Goal: Information Seeking & Learning: Learn about a topic

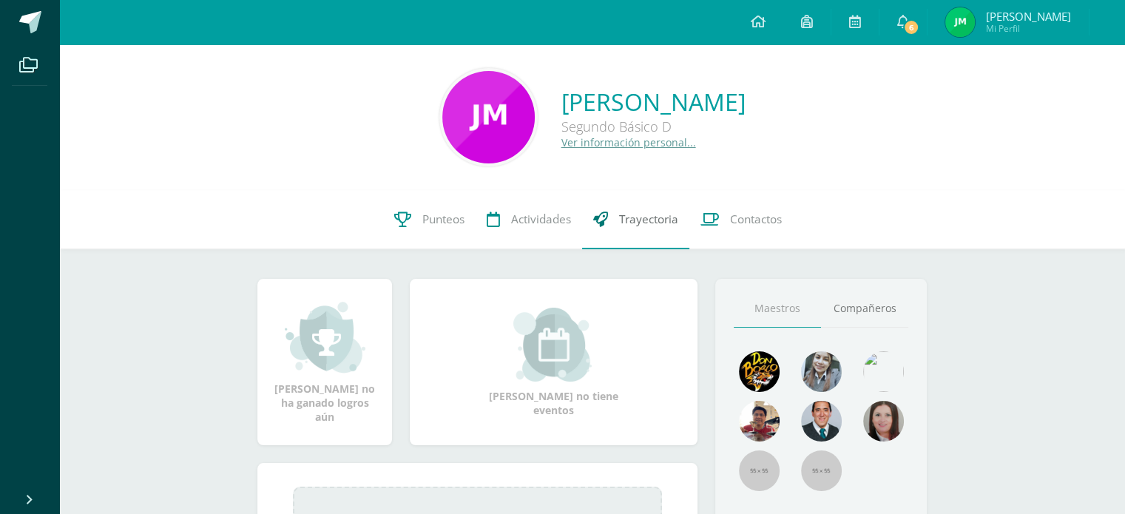
click at [631, 226] on span "Trayectoria" at bounding box center [648, 219] width 59 height 16
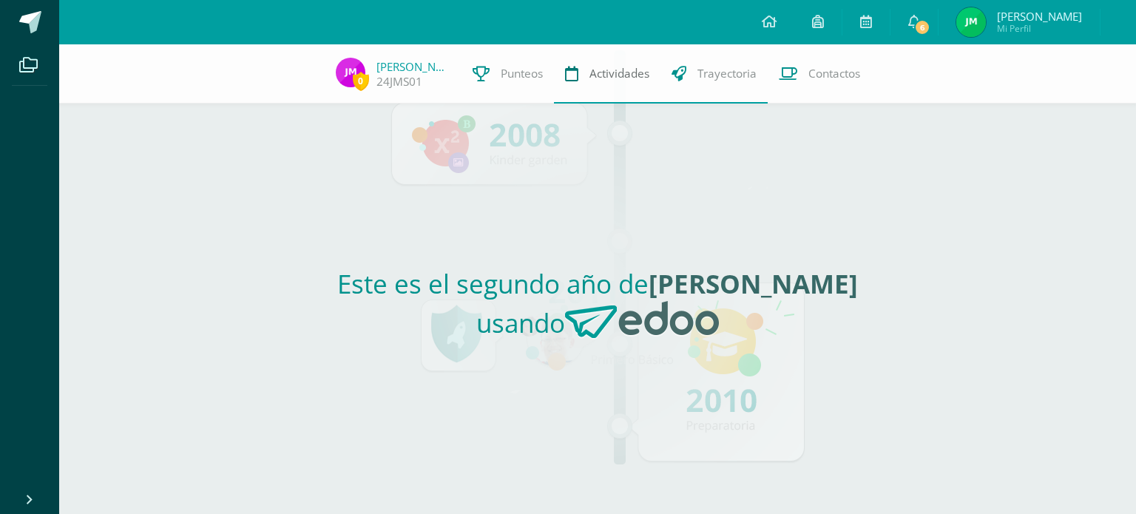
click at [611, 66] on span "Actividades" at bounding box center [619, 74] width 60 height 16
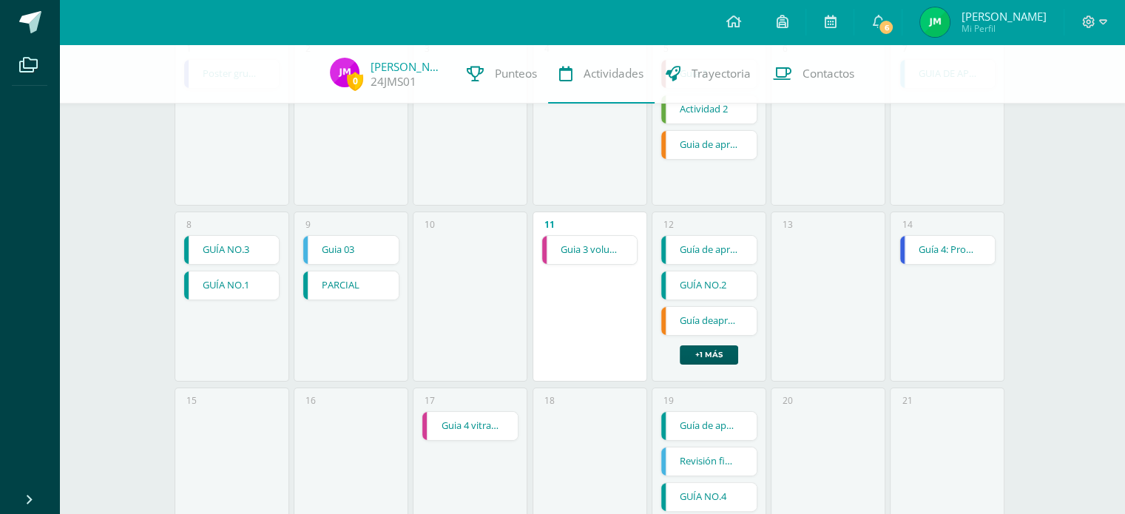
scroll to position [222, 0]
click at [589, 263] on link "Guia 3 volumenes en perspectiva" at bounding box center [589, 250] width 95 height 28
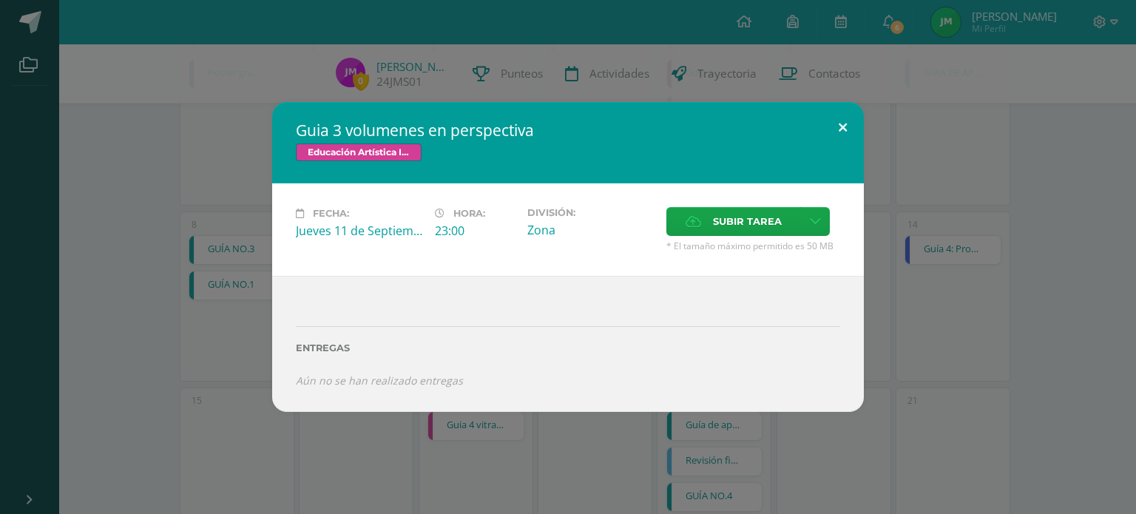
click at [836, 126] on button at bounding box center [843, 127] width 42 height 50
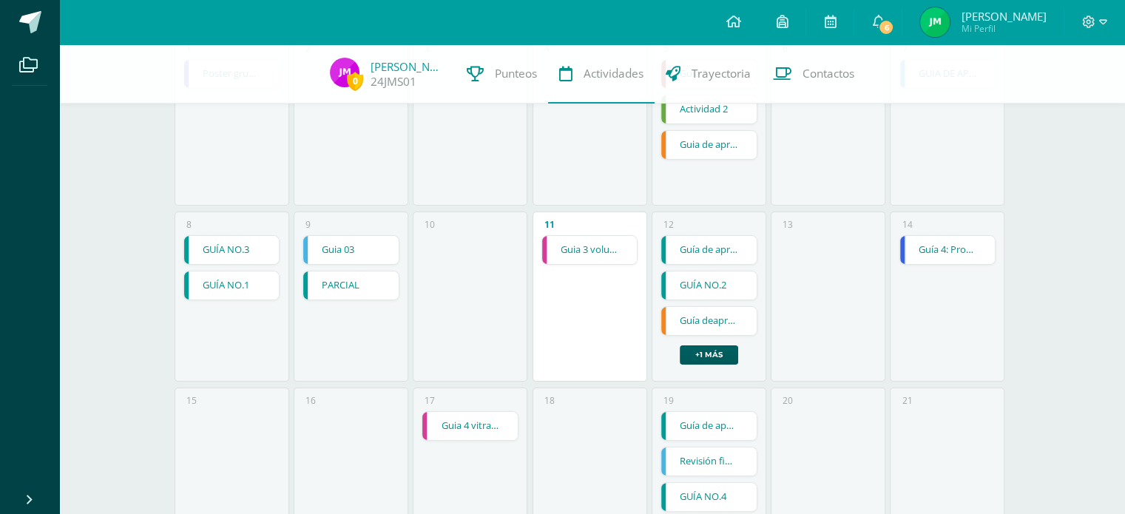
click at [613, 242] on link "Guia 3 volumenes en perspectiva" at bounding box center [589, 250] width 95 height 28
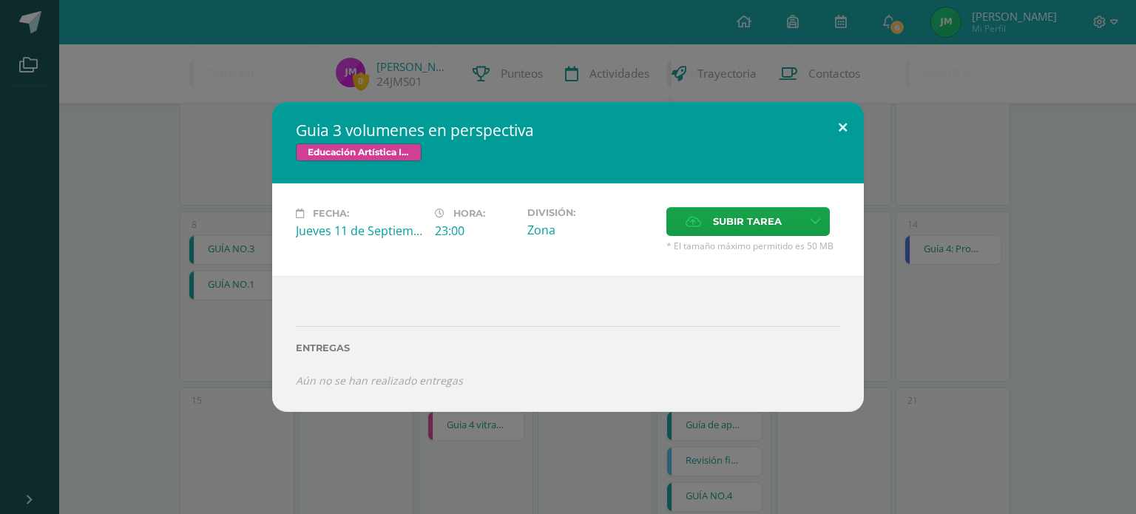
click at [847, 118] on button at bounding box center [843, 127] width 42 height 50
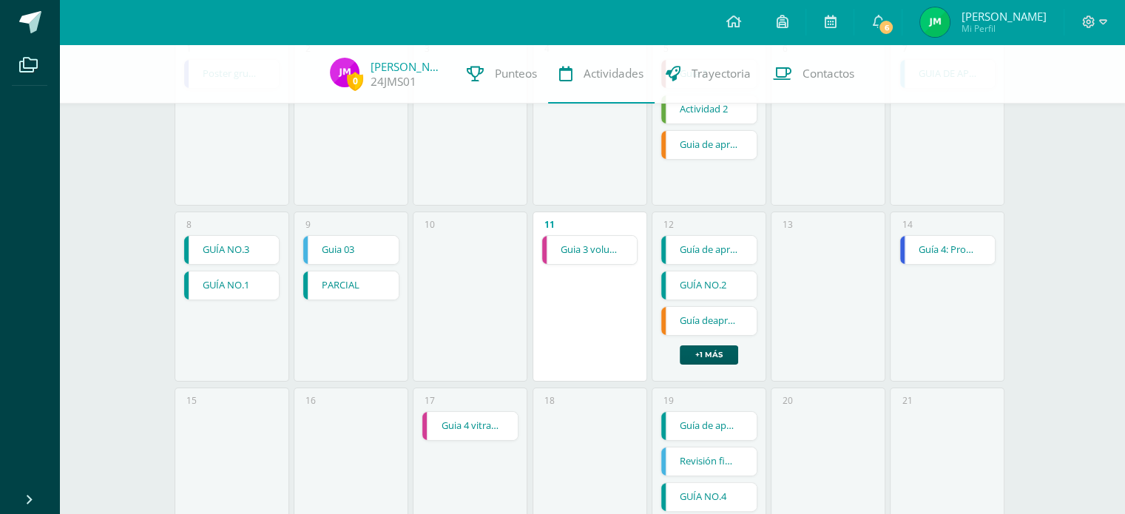
click at [738, 237] on link "Guía de aprendizaje No. 3" at bounding box center [708, 250] width 95 height 28
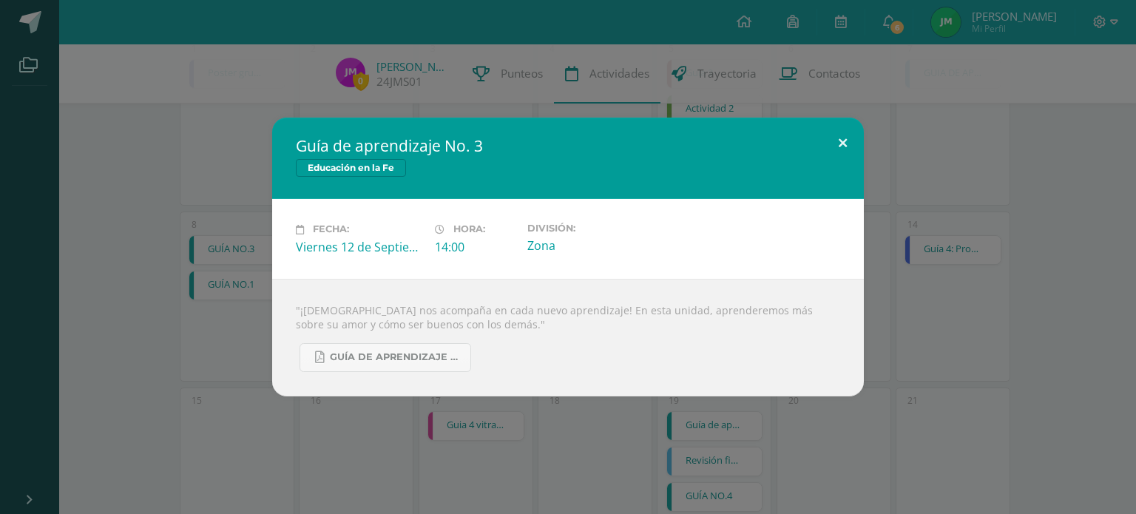
click at [834, 138] on button at bounding box center [843, 143] width 42 height 50
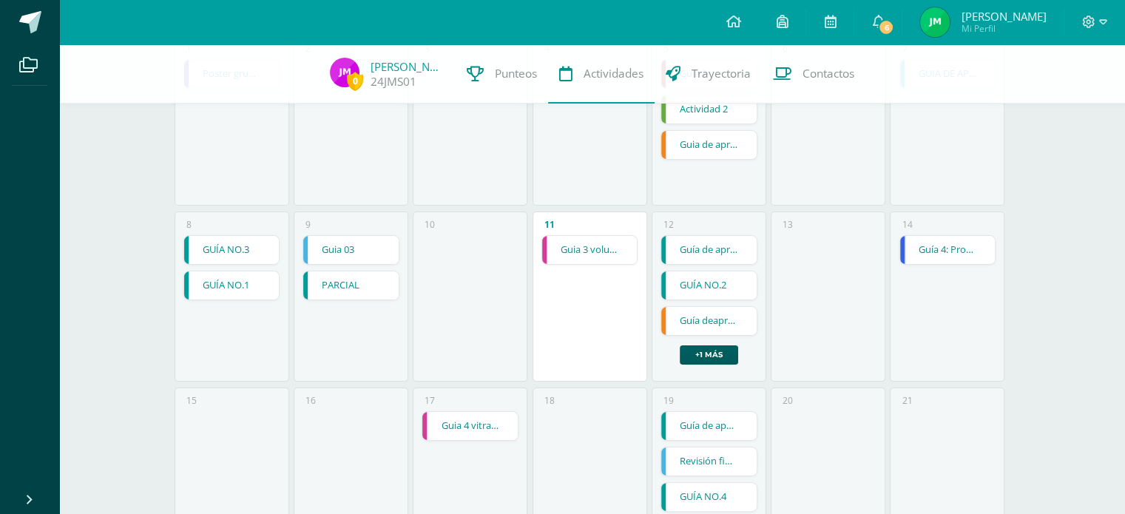
click at [692, 285] on link "GUÍA NO.2" at bounding box center [708, 285] width 95 height 28
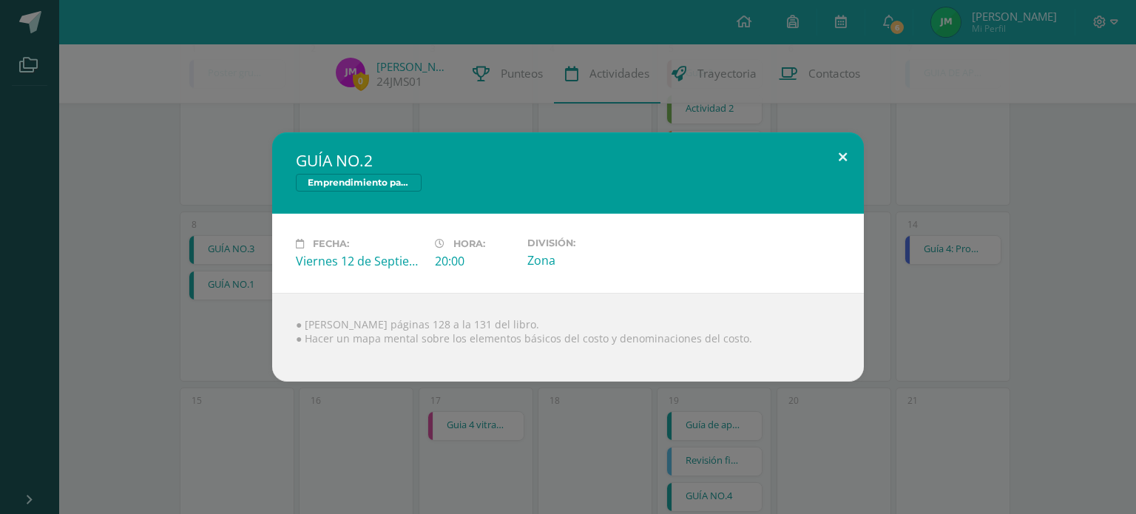
drag, startPoint x: 839, startPoint y: 145, endPoint x: 827, endPoint y: 158, distance: 17.3
click at [839, 146] on button at bounding box center [843, 157] width 42 height 50
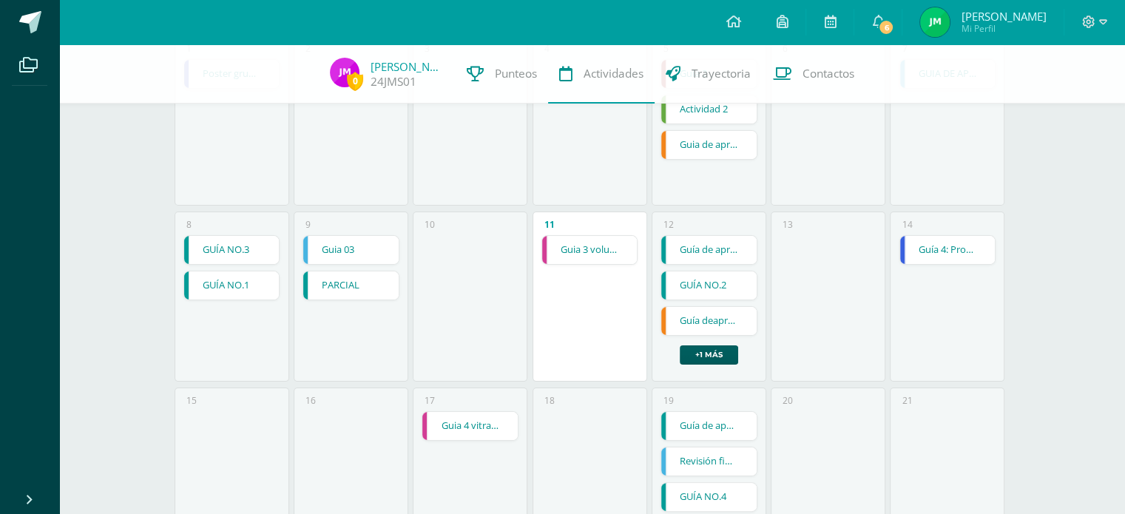
click at [731, 306] on div "Guía deaprendizaje 3" at bounding box center [708, 321] width 97 height 30
click at [731, 312] on link "Guía deaprendizaje 3" at bounding box center [708, 321] width 95 height 28
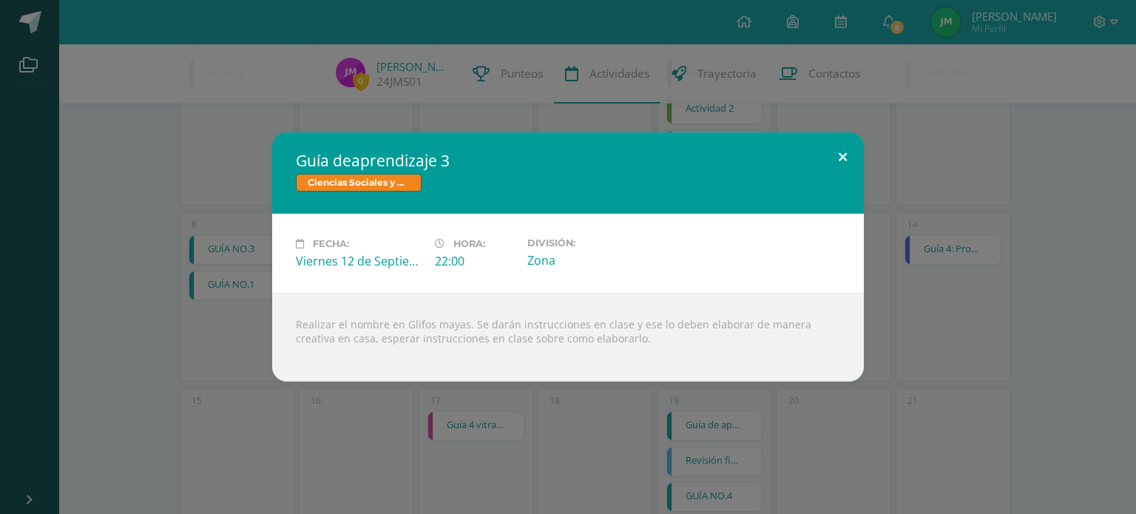
click at [843, 149] on button at bounding box center [843, 157] width 42 height 50
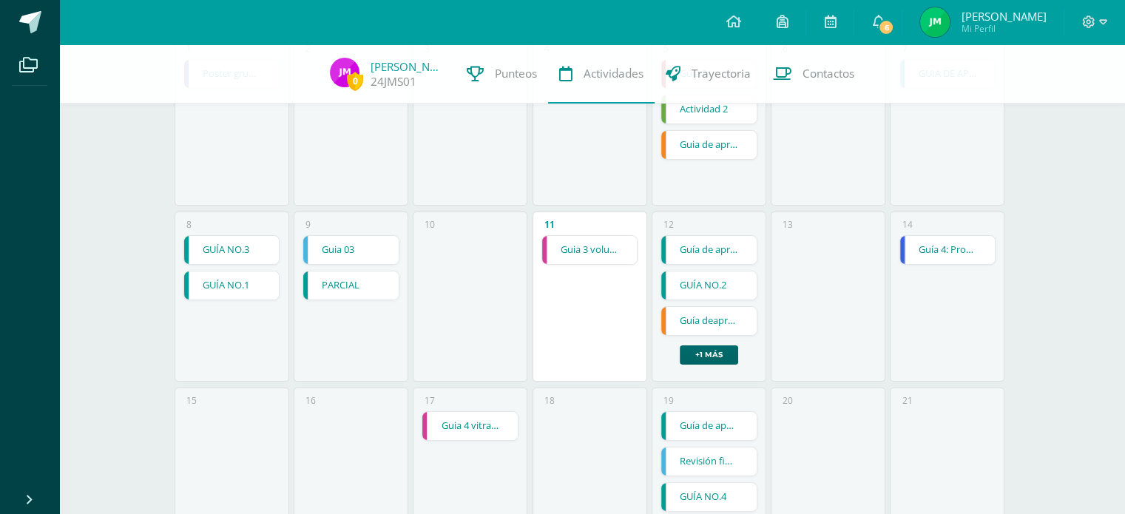
click at [714, 364] on link "+1 más" at bounding box center [709, 354] width 58 height 19
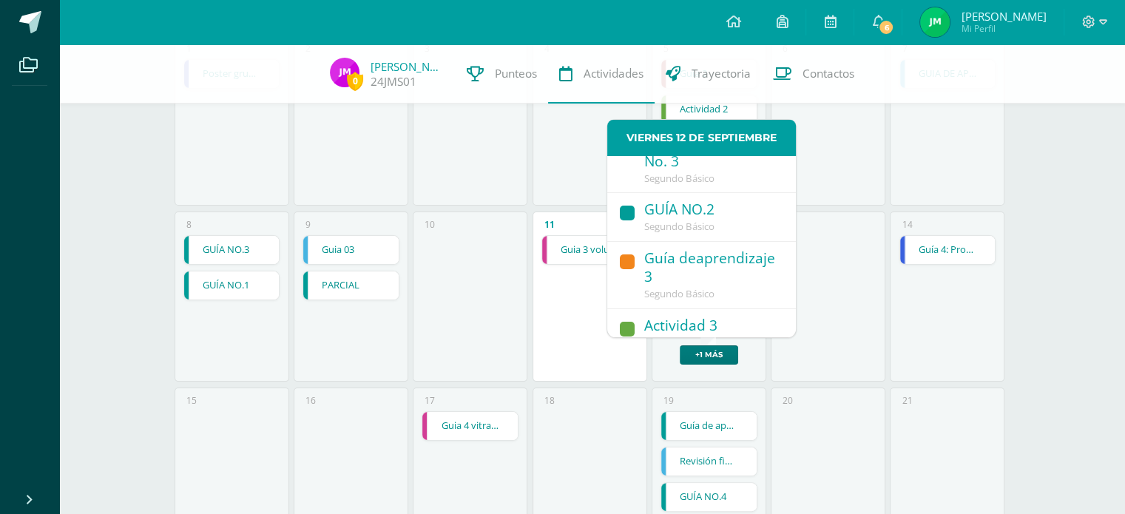
scroll to position [48, 0]
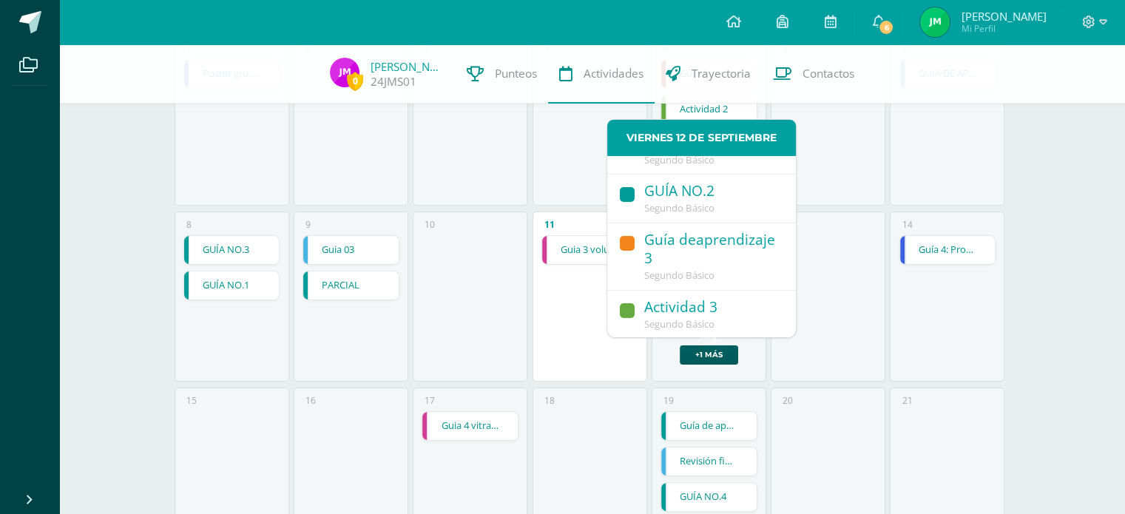
click at [724, 301] on div "Actividad 3" at bounding box center [712, 308] width 137 height 20
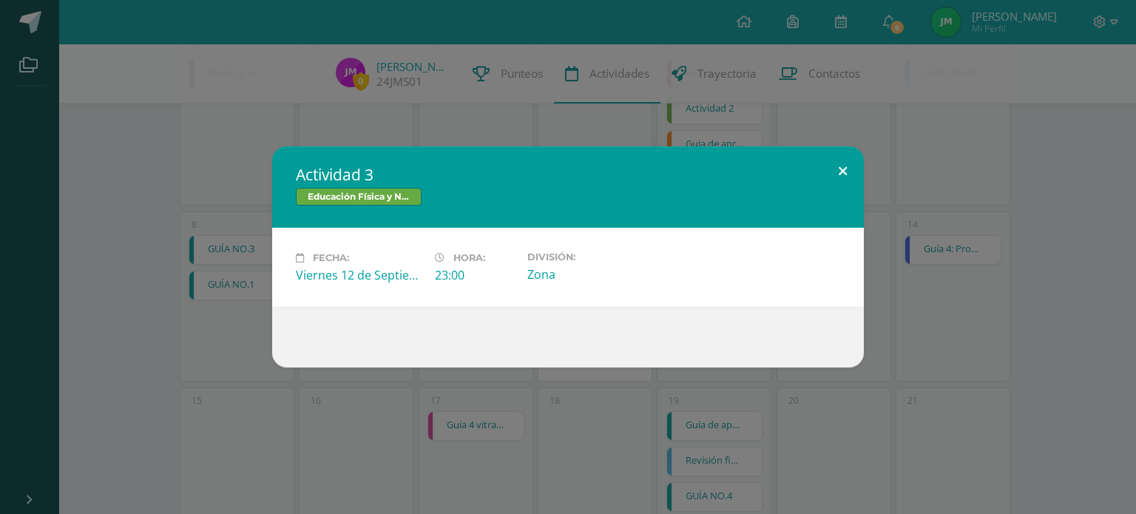
click at [847, 177] on button at bounding box center [843, 171] width 42 height 50
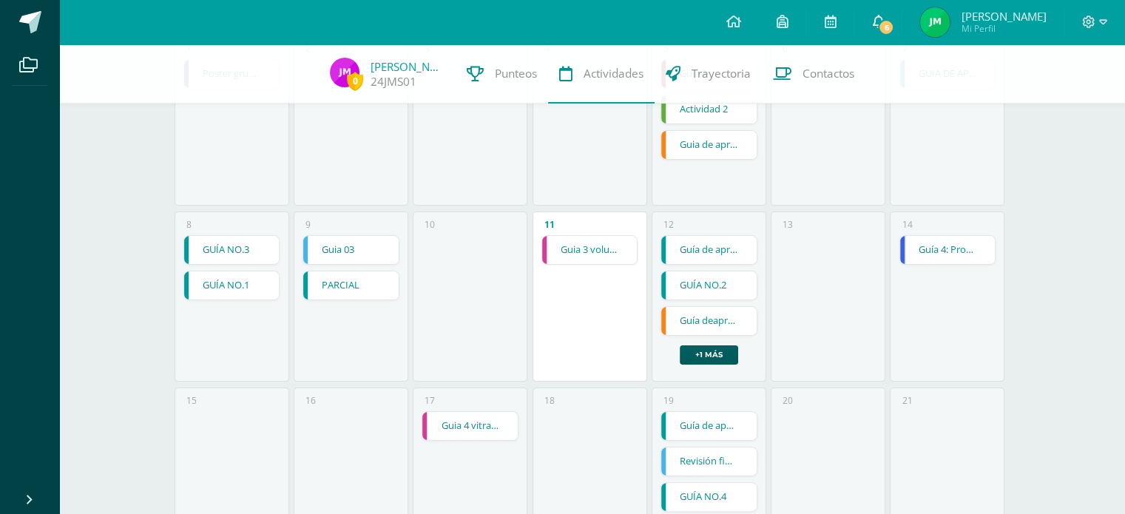
click at [884, 37] on link "6" at bounding box center [877, 22] width 47 height 44
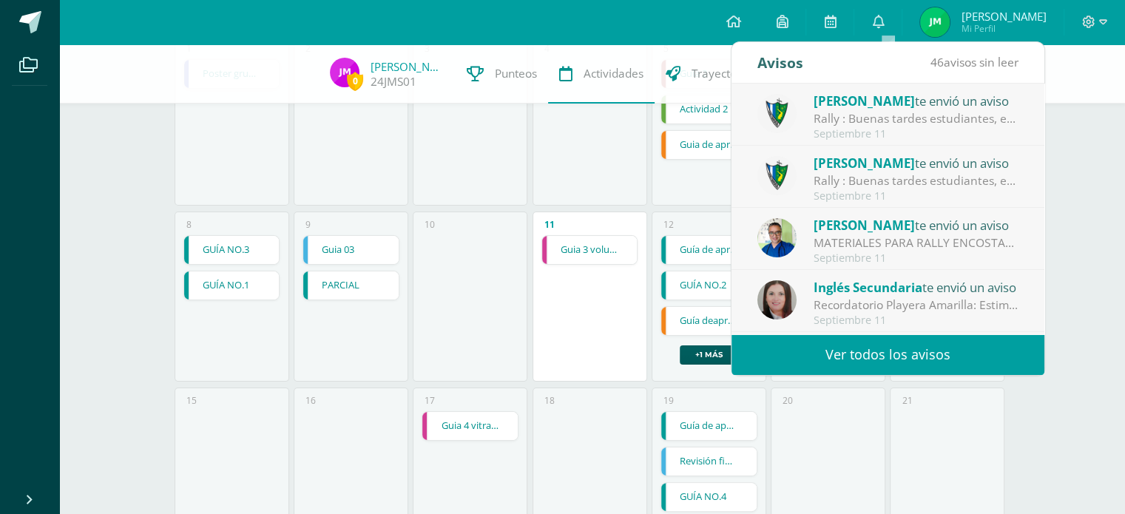
click at [900, 126] on div "Rally : Buenas tardes estudiantes, es un gusto saludarlos. Por este medio se in…" at bounding box center [916, 118] width 206 height 17
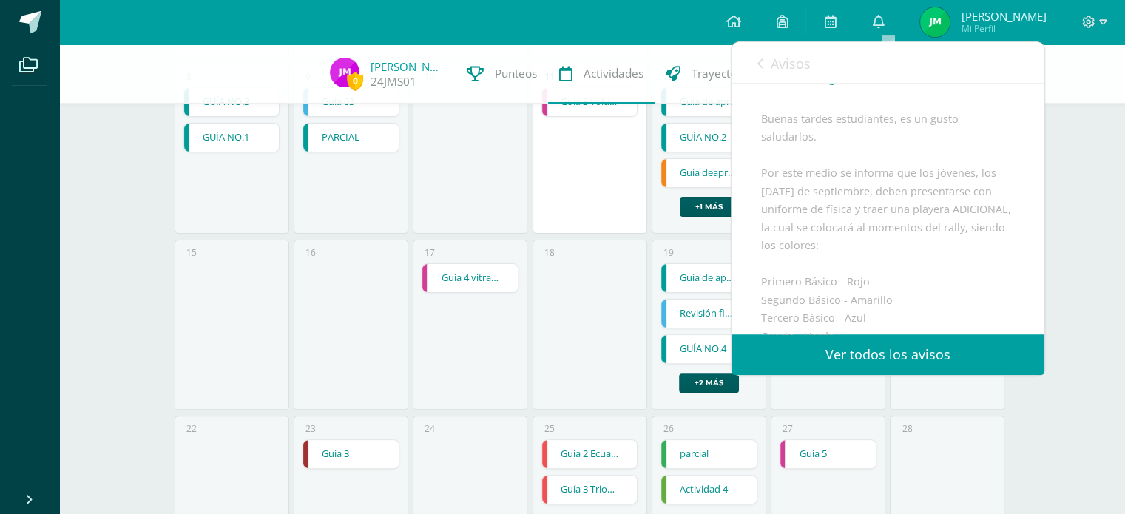
scroll to position [222, 0]
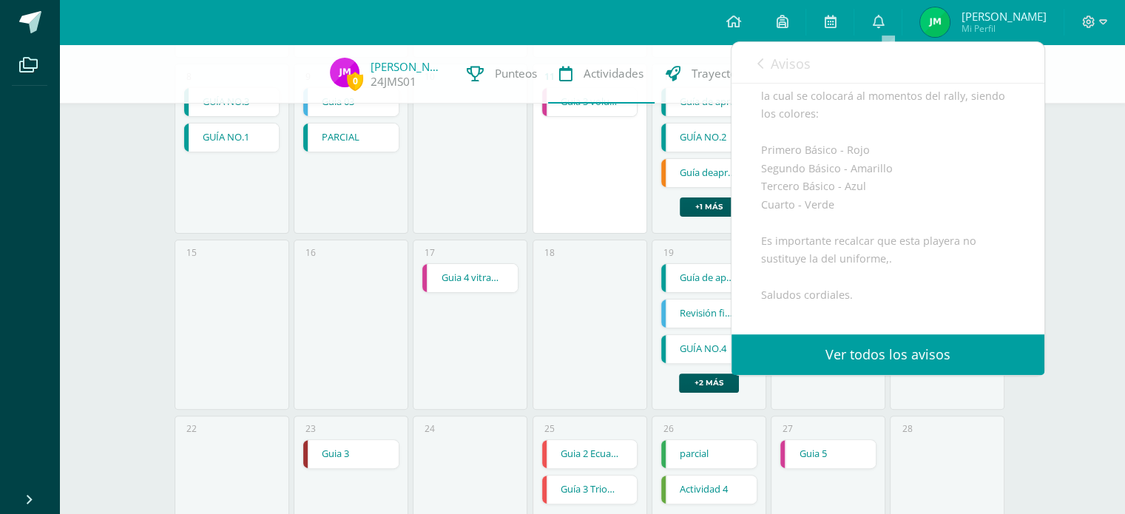
click at [617, 192] on div "11 Guia 3 volumenes en perspectiva Guia 3 volumenes en perspectiva Educación Ar…" at bounding box center [589, 149] width 115 height 170
